Goal: Information Seeking & Learning: Check status

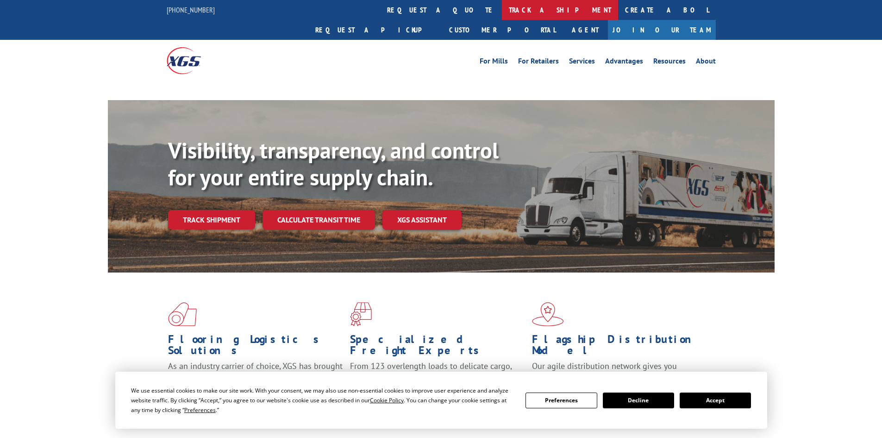
click at [502, 12] on link "track a shipment" at bounding box center [560, 10] width 116 height 20
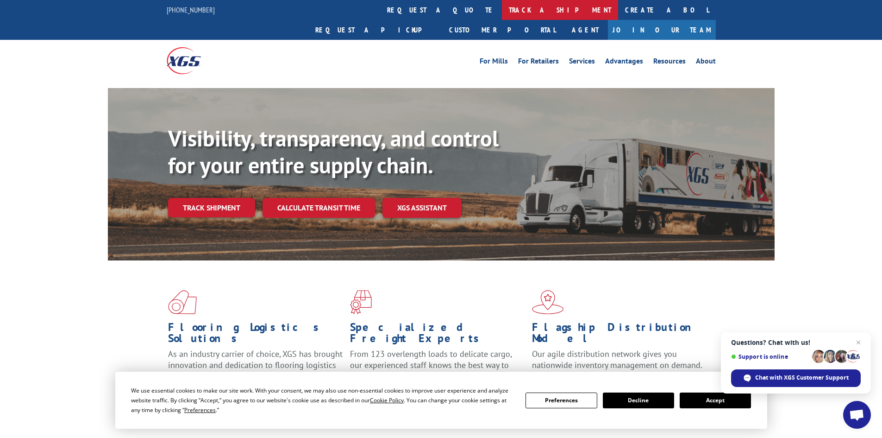
click at [502, 11] on link "track a shipment" at bounding box center [560, 10] width 116 height 20
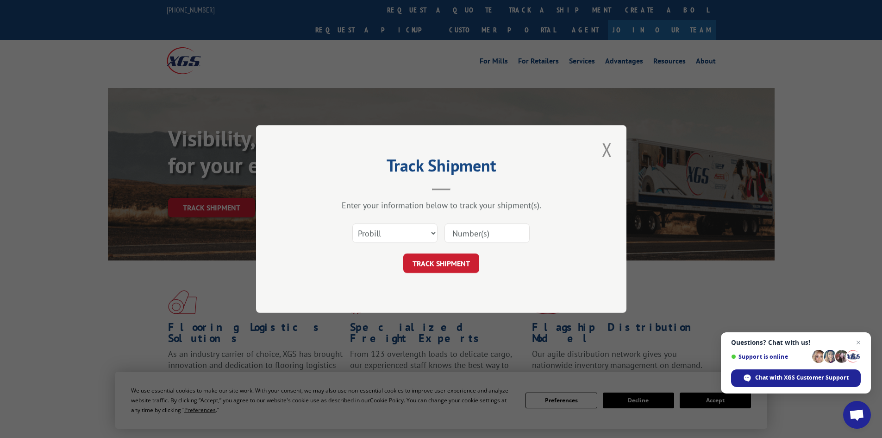
click at [489, 230] on input at bounding box center [487, 232] width 85 height 19
paste input "1ZB8H7290312533683"
type input "1ZB8H7290312533683"
click at [463, 269] on button "TRACK SHIPMENT" at bounding box center [441, 262] width 76 height 19
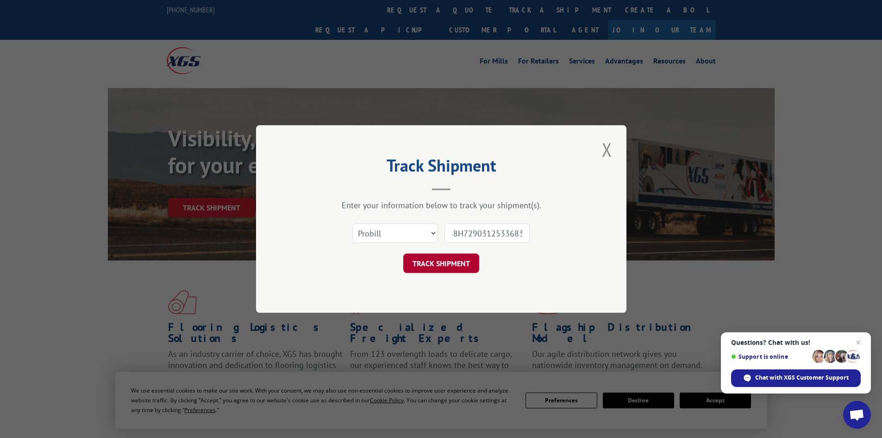
scroll to position [0, 0]
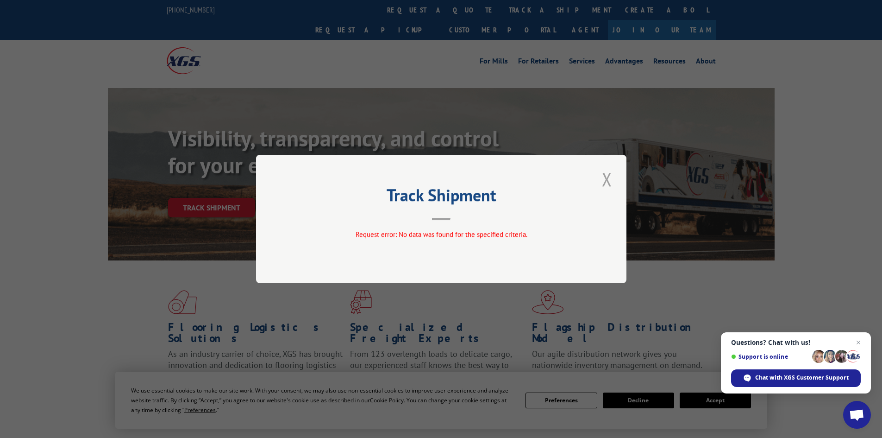
click at [604, 182] on button "Close modal" at bounding box center [607, 178] width 16 height 25
